Goal: Navigation & Orientation: Find specific page/section

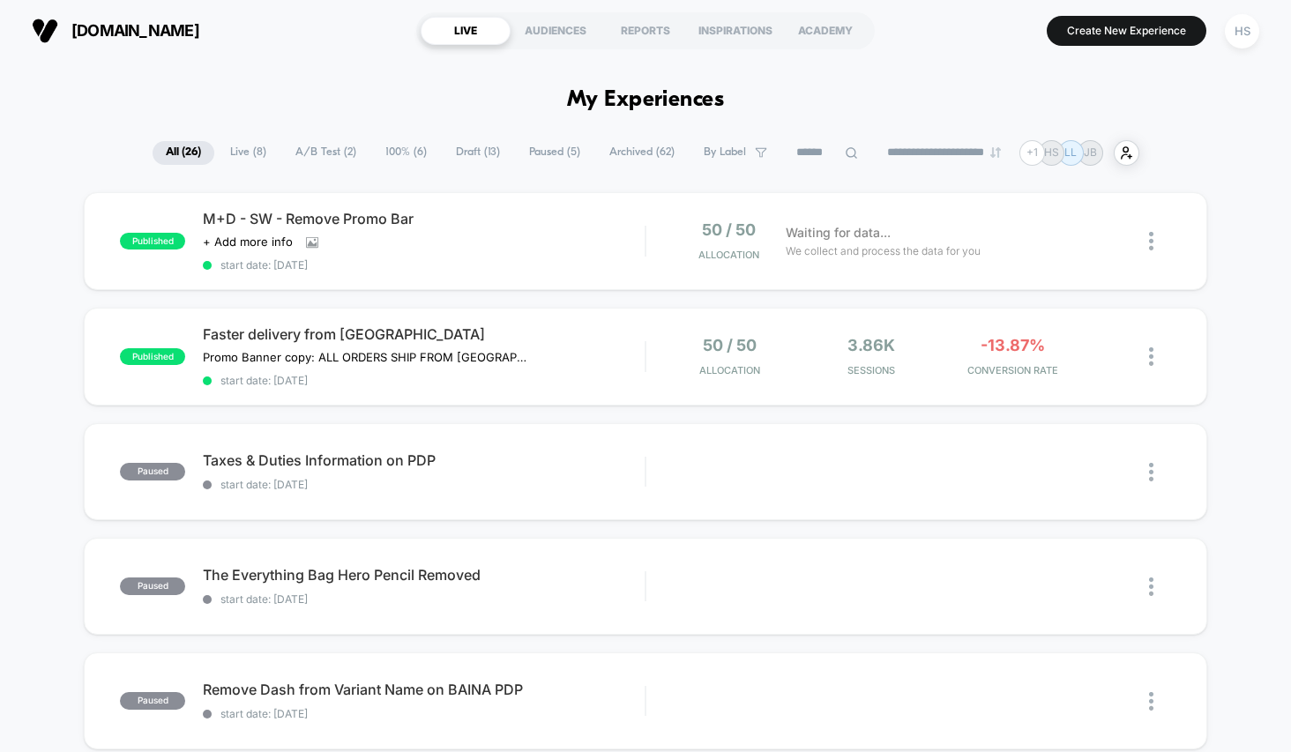
click at [409, 153] on span "100% ( 6 )" at bounding box center [406, 153] width 68 height 24
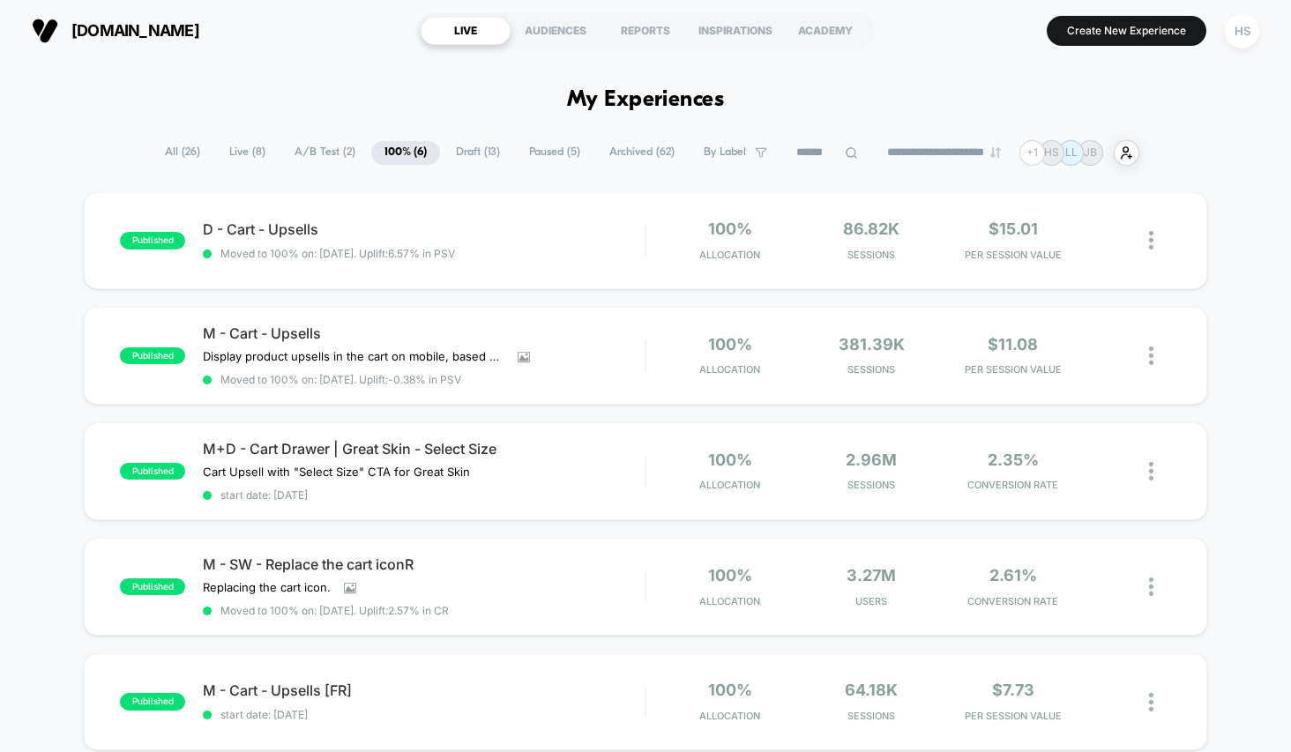
click at [164, 152] on span "All ( 26 )" at bounding box center [183, 153] width 62 height 24
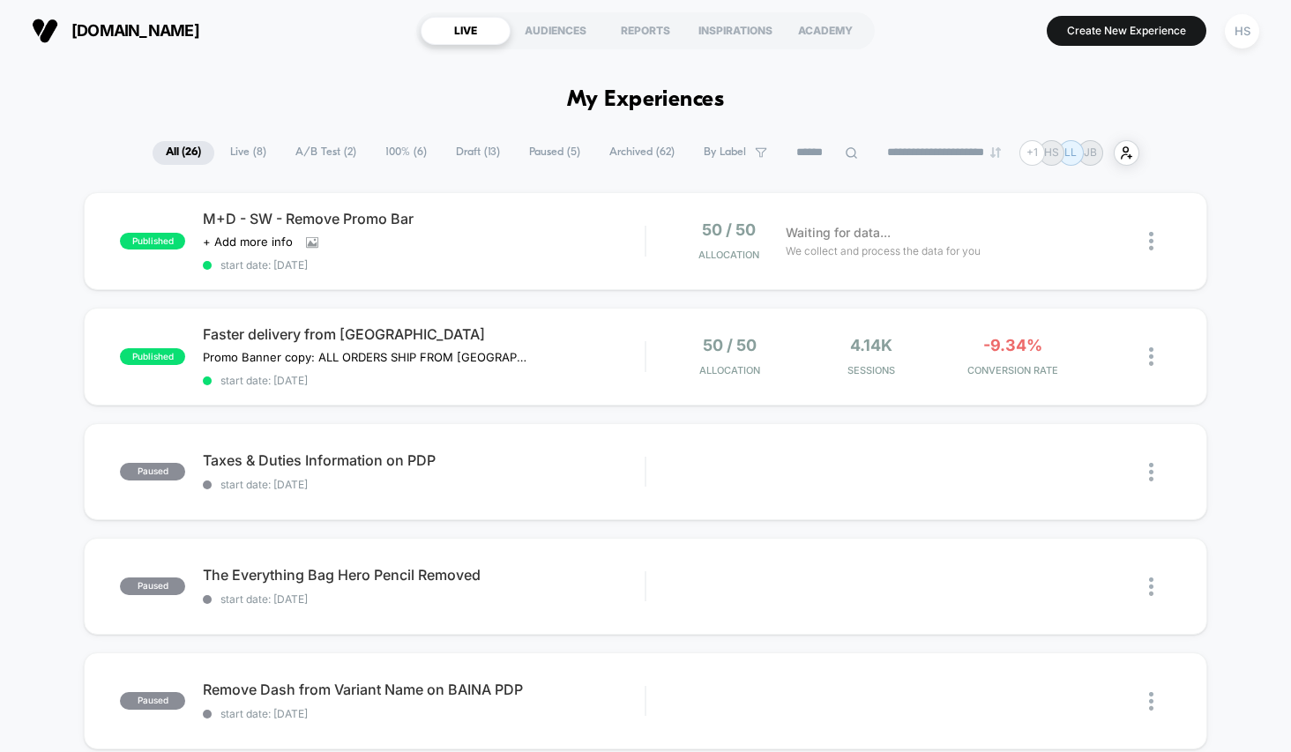
click at [230, 147] on span "Live ( 8 )" at bounding box center [248, 153] width 63 height 24
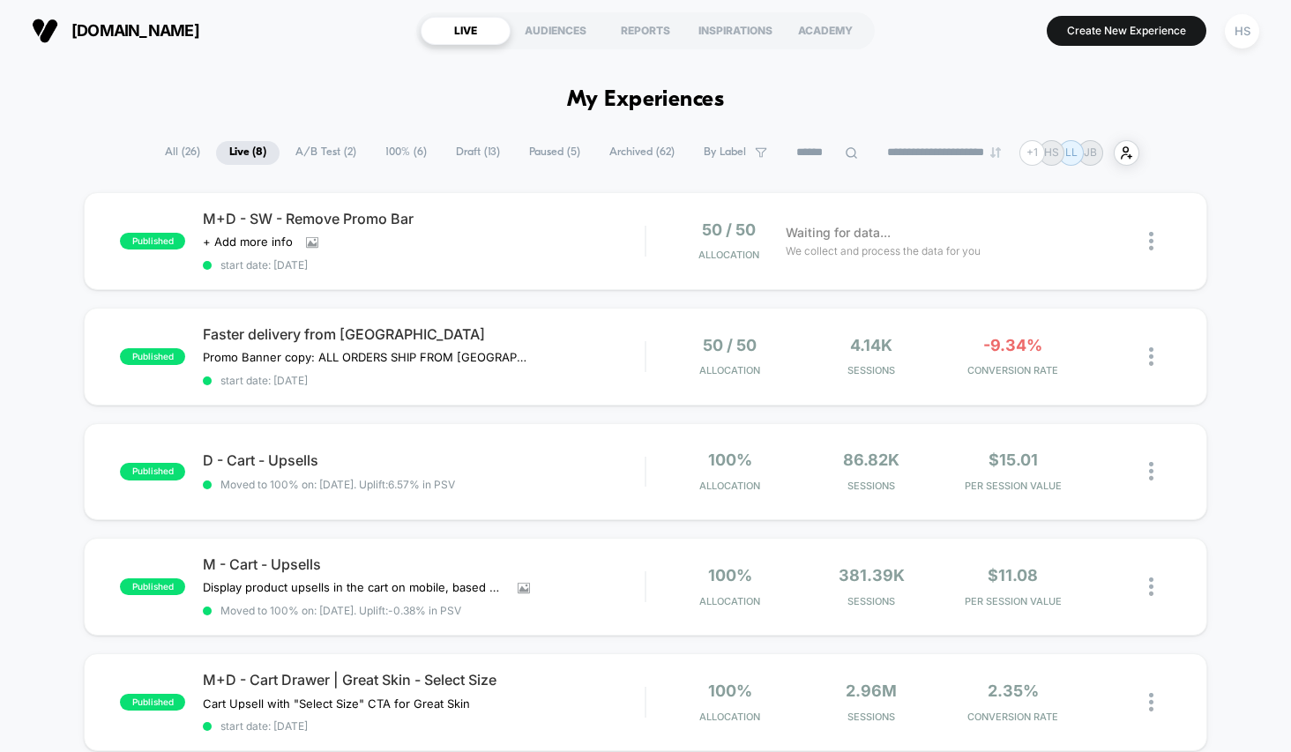
click at [307, 147] on span "A/B Test ( 2 )" at bounding box center [325, 153] width 87 height 24
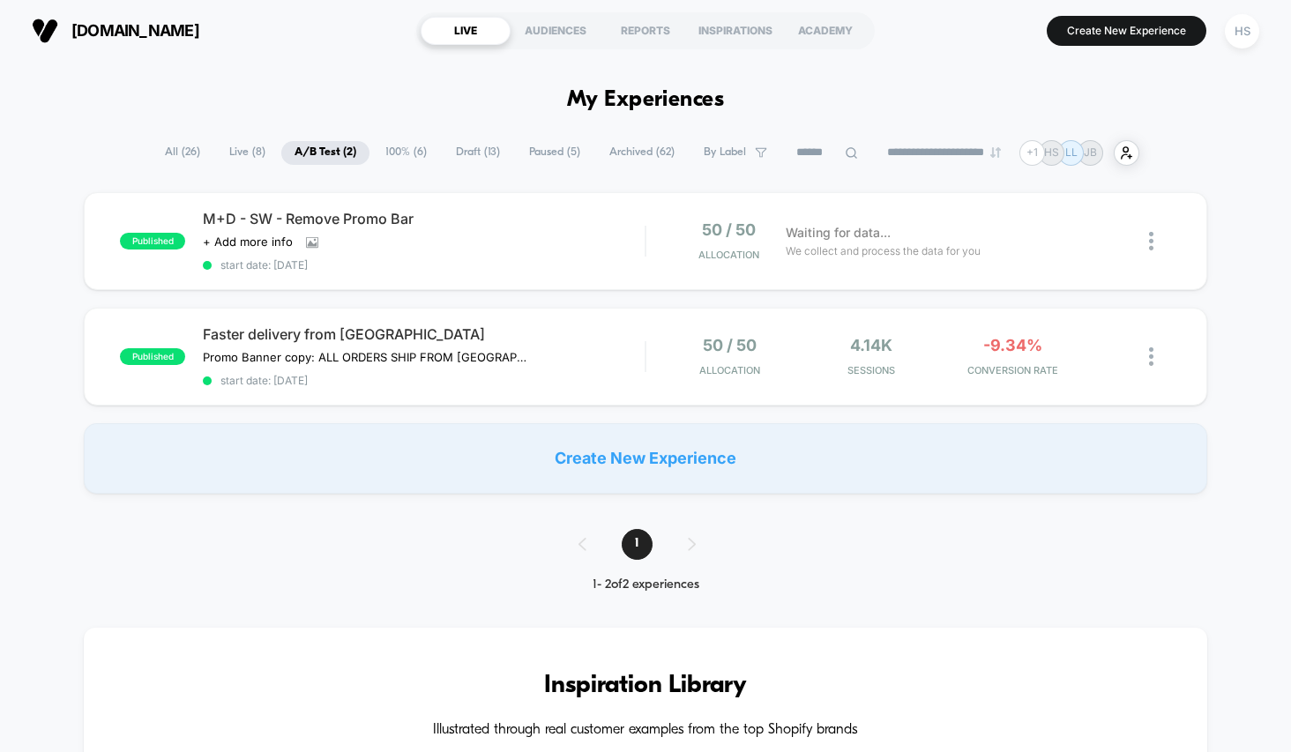
click at [233, 152] on span "Live ( 8 )" at bounding box center [247, 153] width 63 height 24
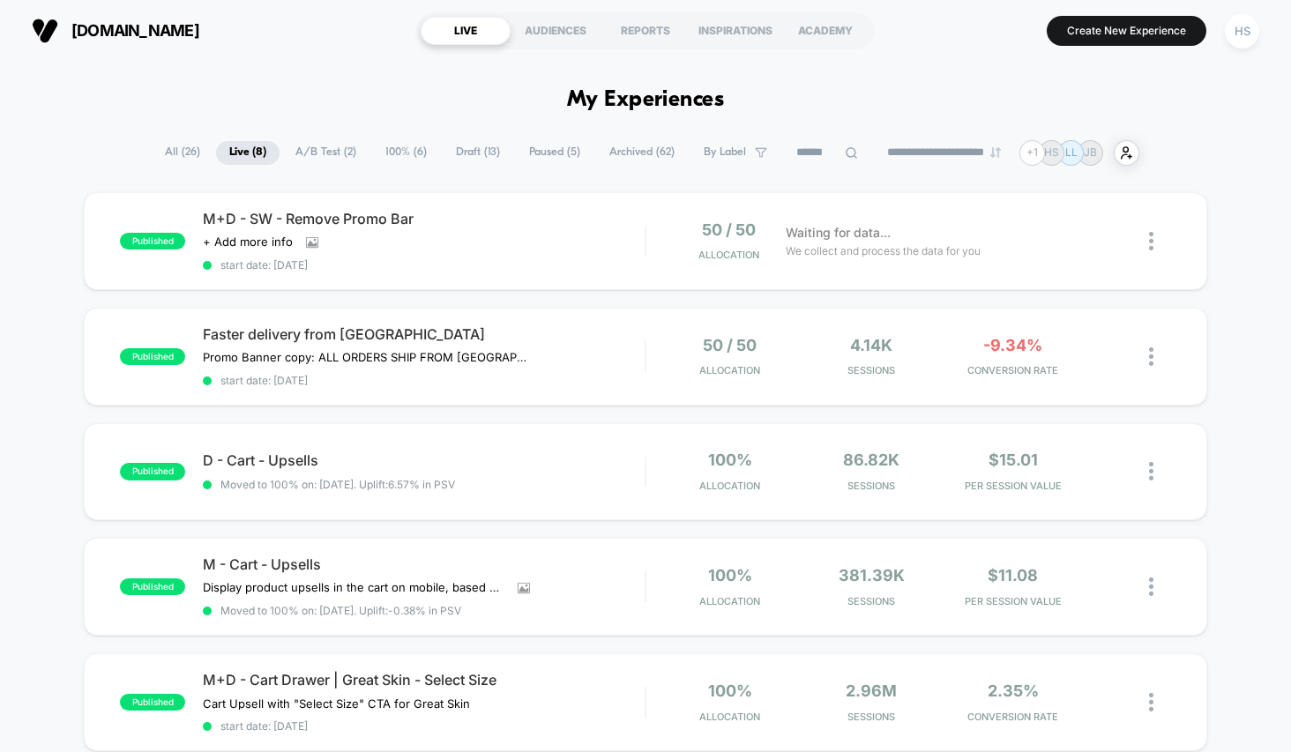
click at [182, 153] on span "All ( 26 )" at bounding box center [183, 153] width 62 height 24
